Goal: Subscribe to service/newsletter

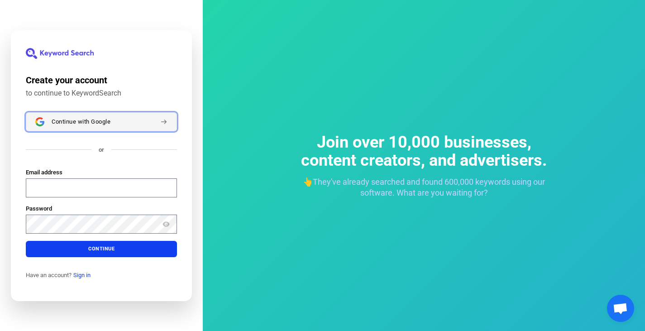
click at [67, 122] on span "Continue with Google" at bounding box center [81, 121] width 59 height 7
